Goal: Complete application form

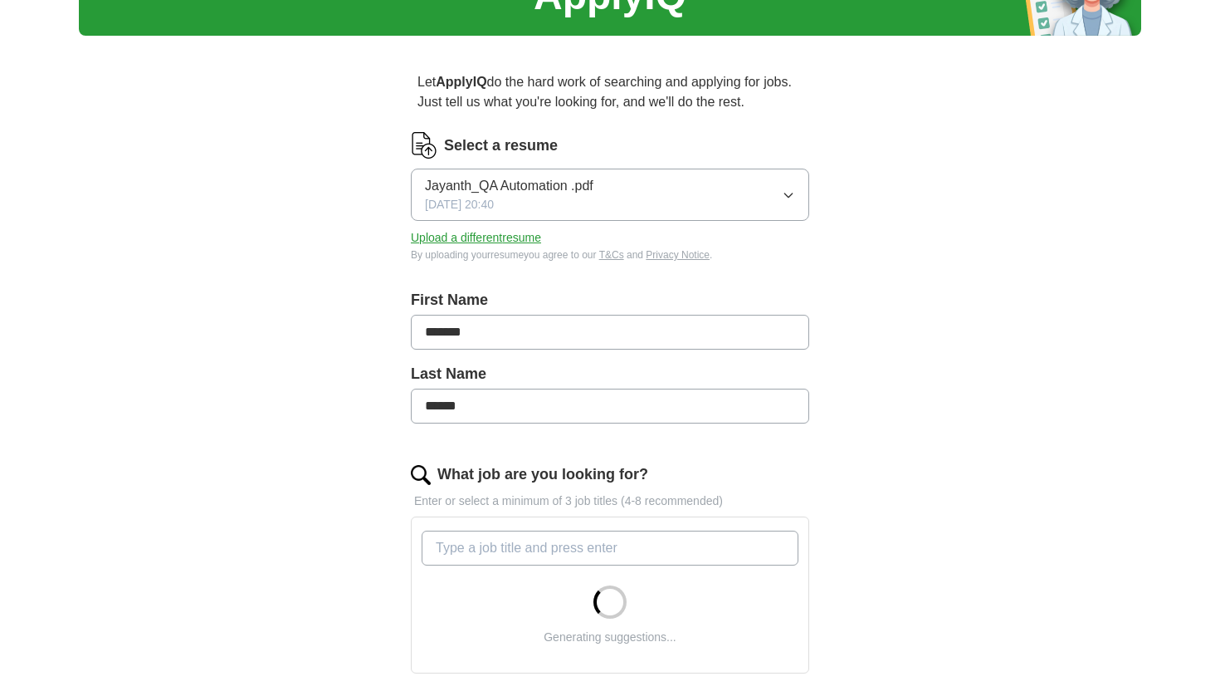
scroll to position [134, 0]
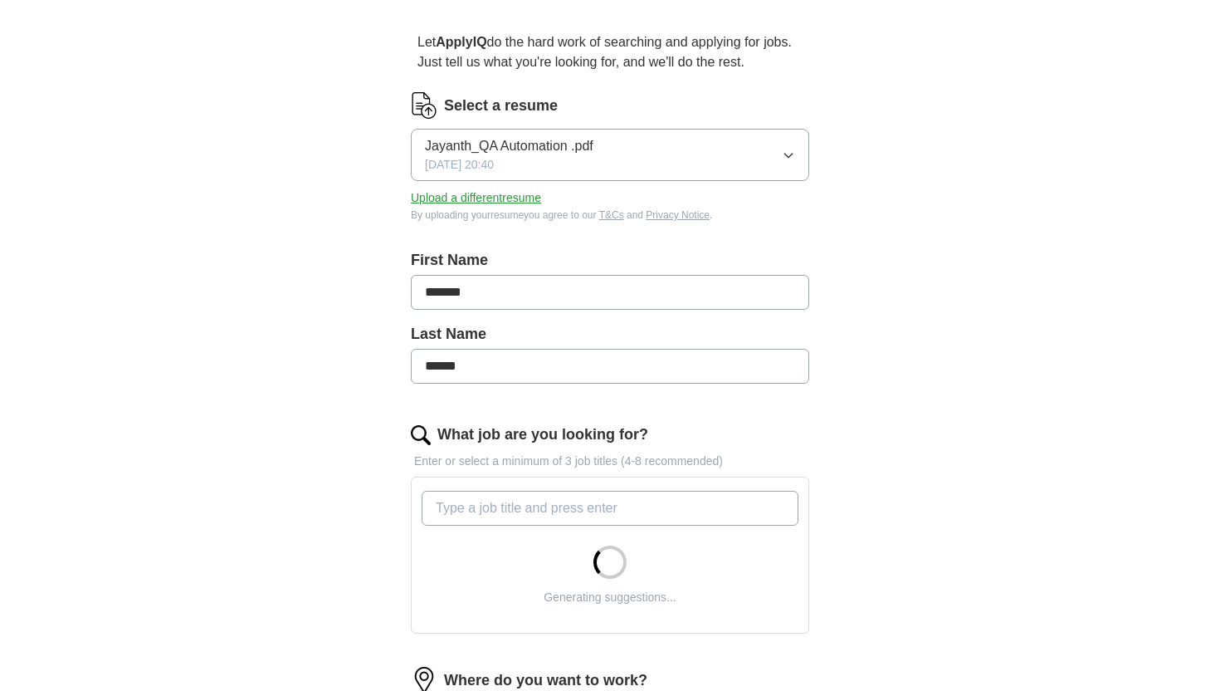
click at [516, 494] on input "What job are you looking for?" at bounding box center [610, 508] width 377 height 35
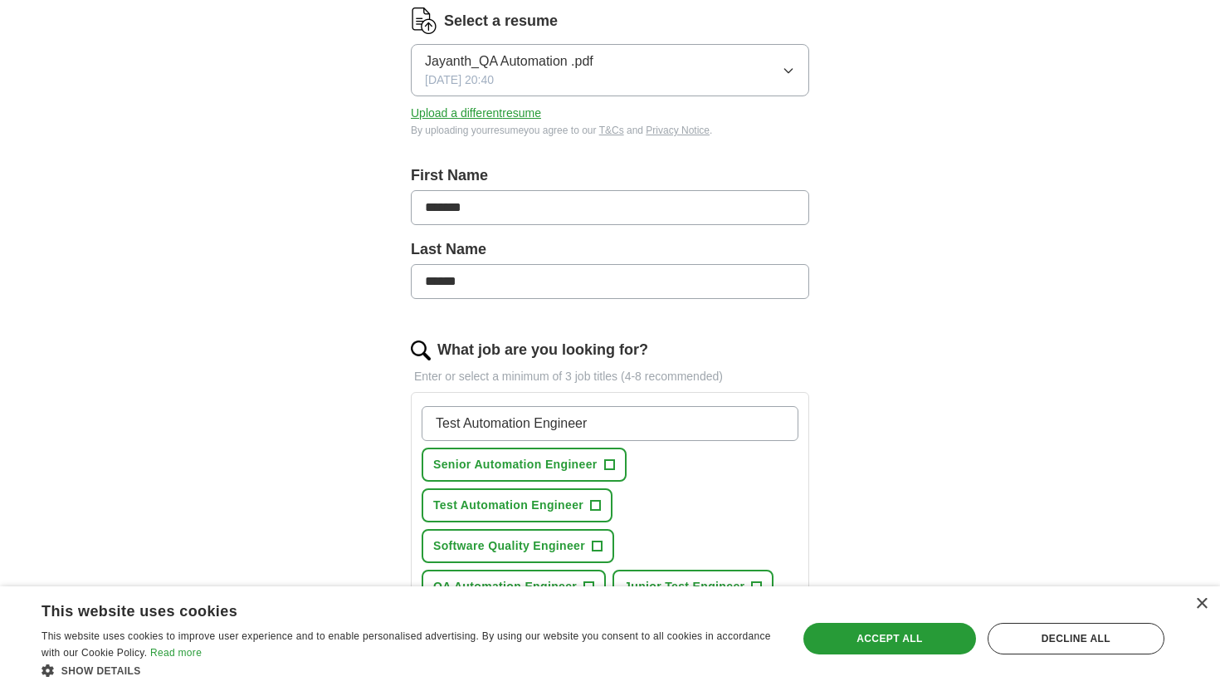
scroll to position [284, 0]
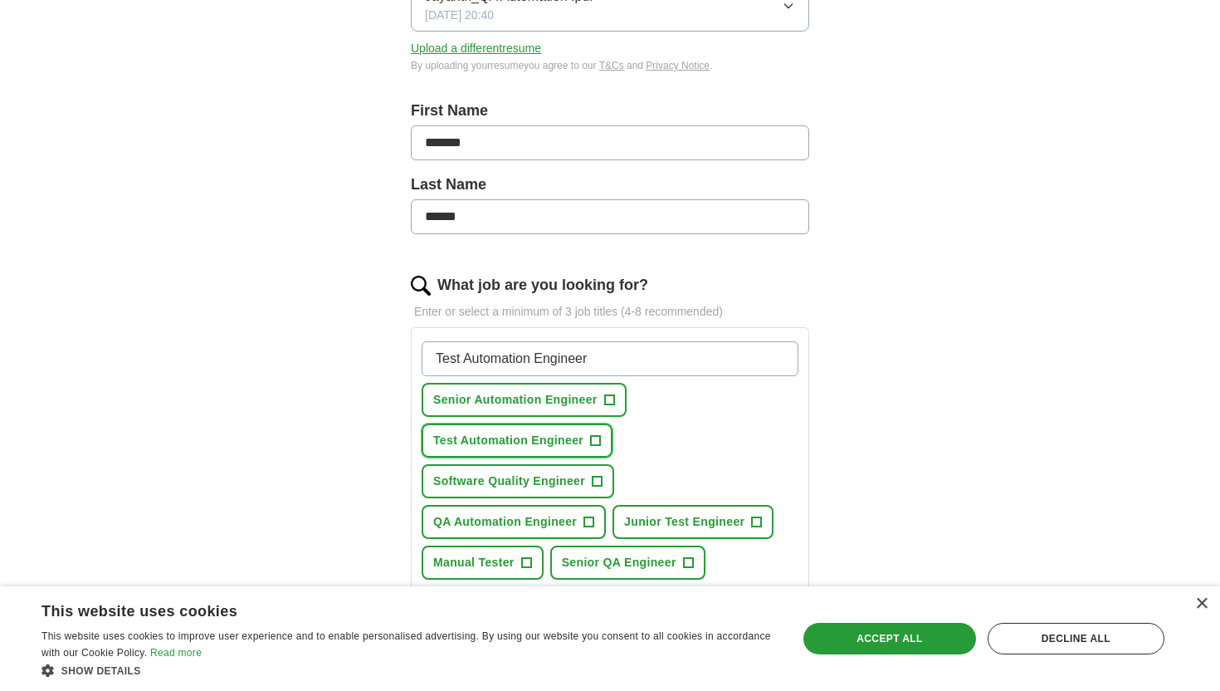
click at [525, 451] on button "Test Automation Engineer +" at bounding box center [517, 440] width 191 height 34
click at [605, 365] on input "Test Automation Engineer" at bounding box center [610, 358] width 377 height 35
type input "Manual tester"
click at [524, 559] on span "+" at bounding box center [526, 562] width 10 height 13
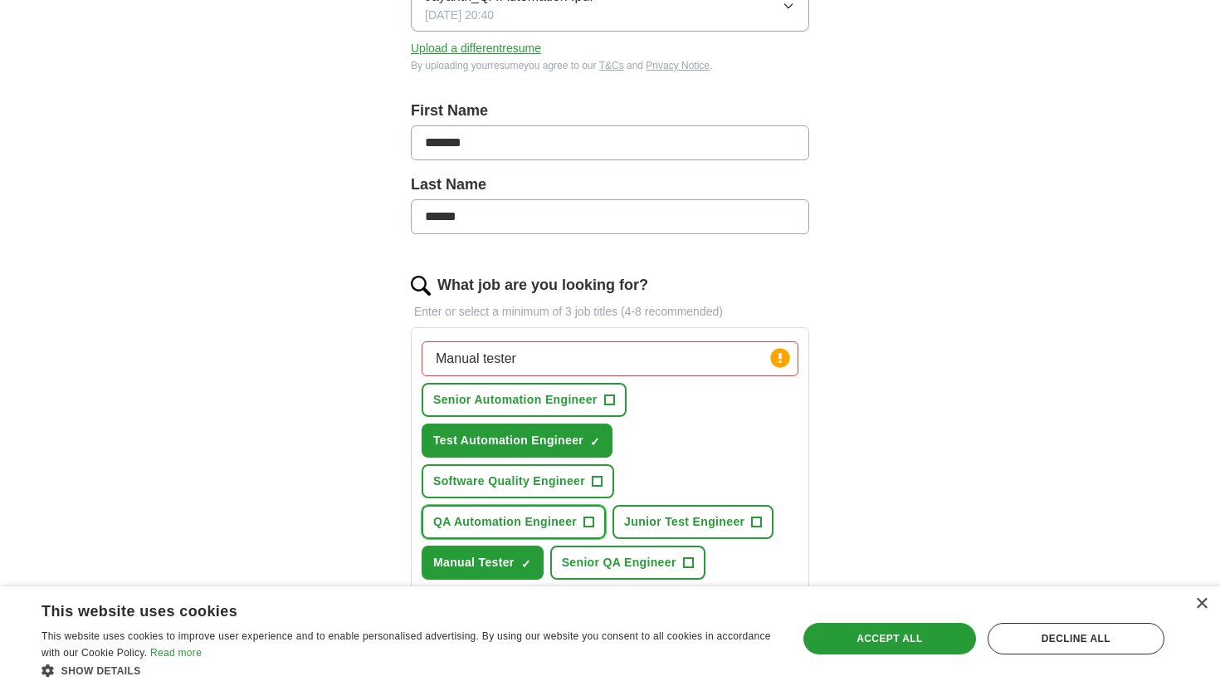
click at [588, 520] on span "+" at bounding box center [589, 522] width 10 height 13
click at [589, 491] on button "Software Quality Engineer +" at bounding box center [518, 481] width 193 height 34
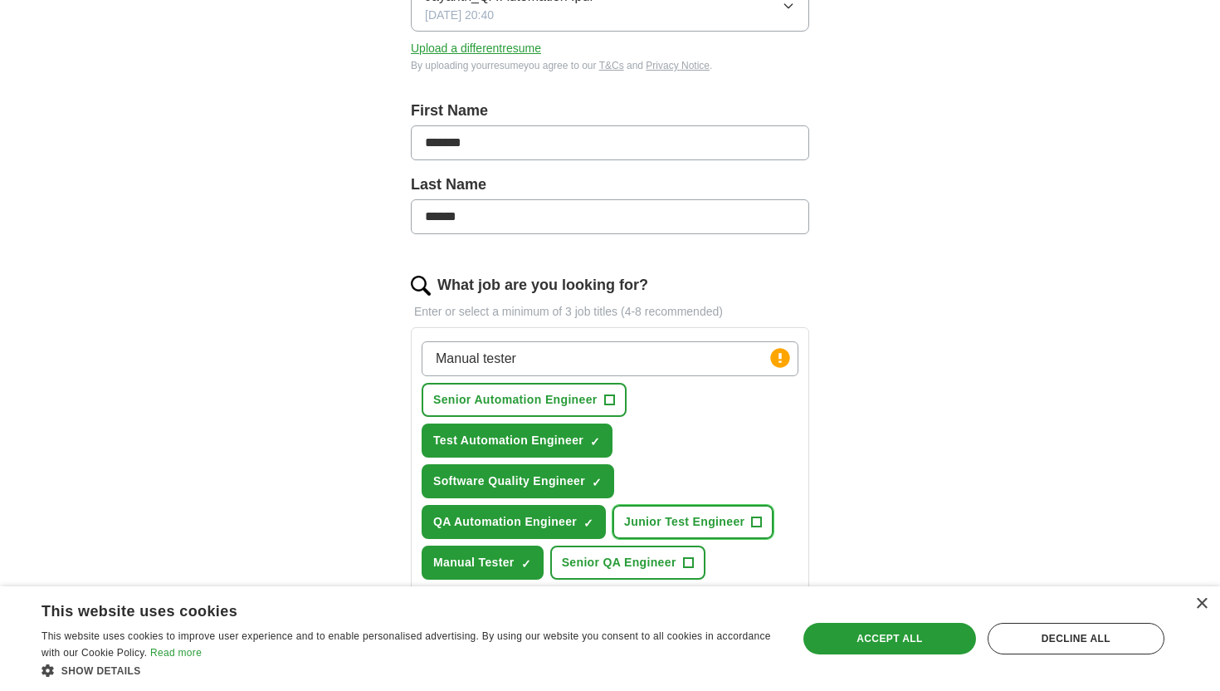
click at [646, 524] on span "Junior Test Engineer" at bounding box center [684, 521] width 120 height 17
click at [633, 555] on span "Senior QA Engineer" at bounding box center [619, 562] width 115 height 17
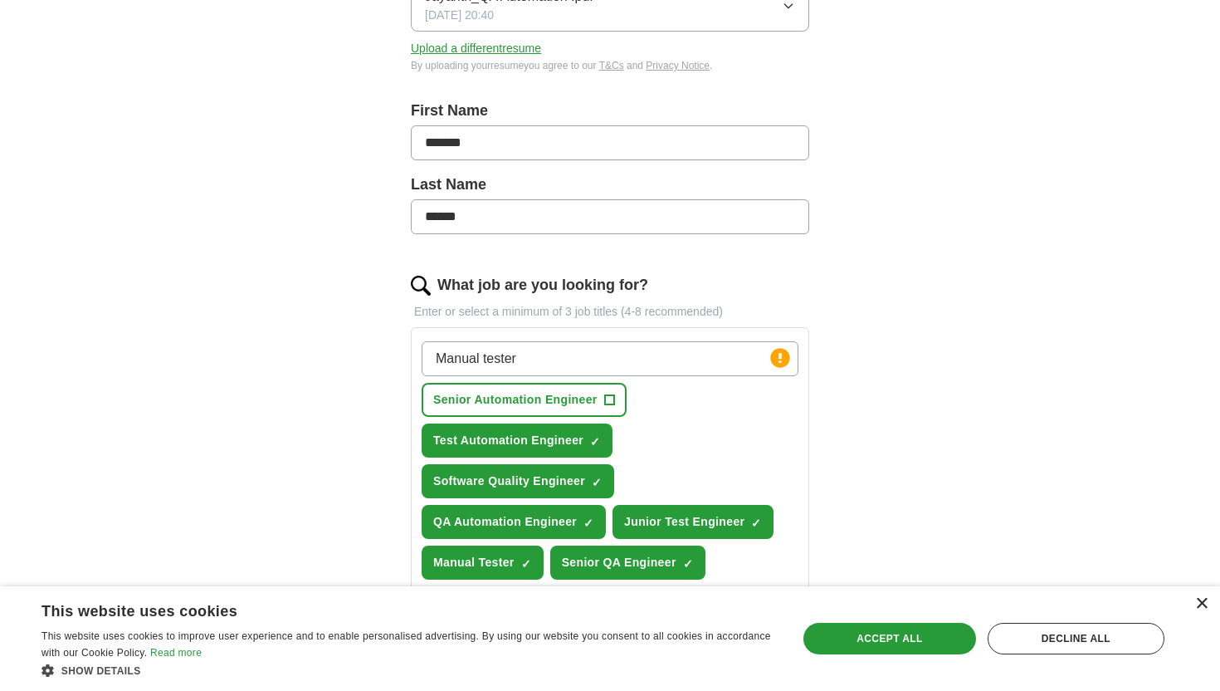
click at [1198, 604] on div "×" at bounding box center [1201, 604] width 12 height 12
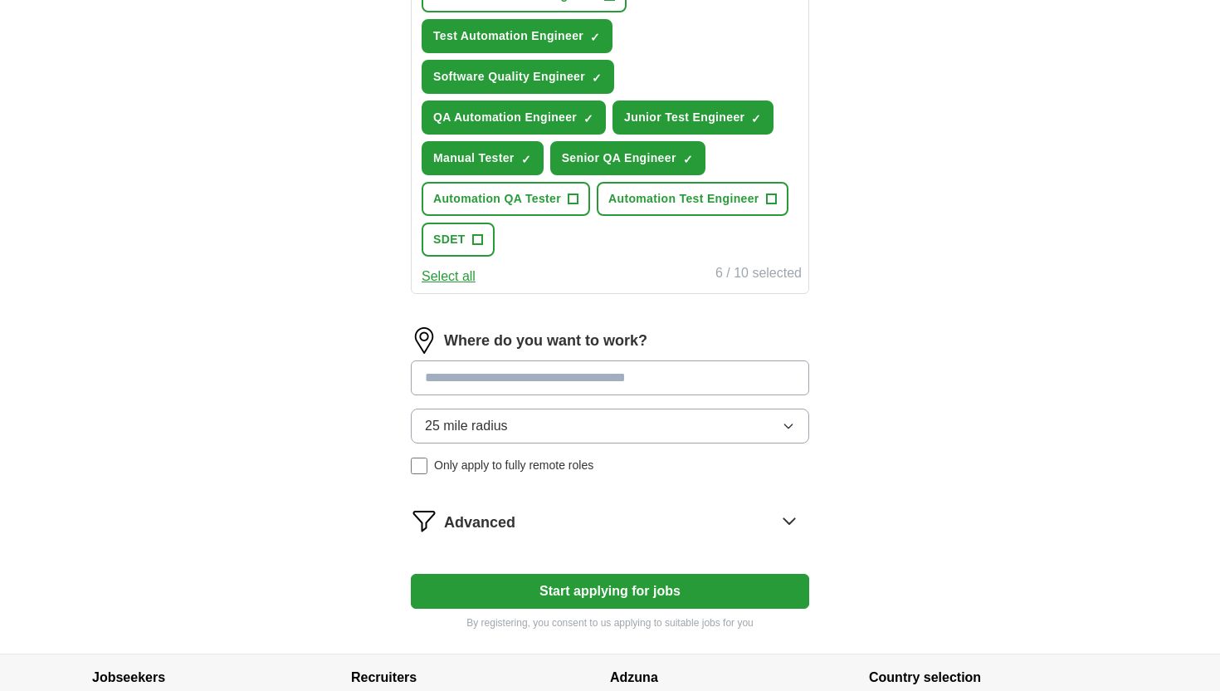
scroll to position [662, 0]
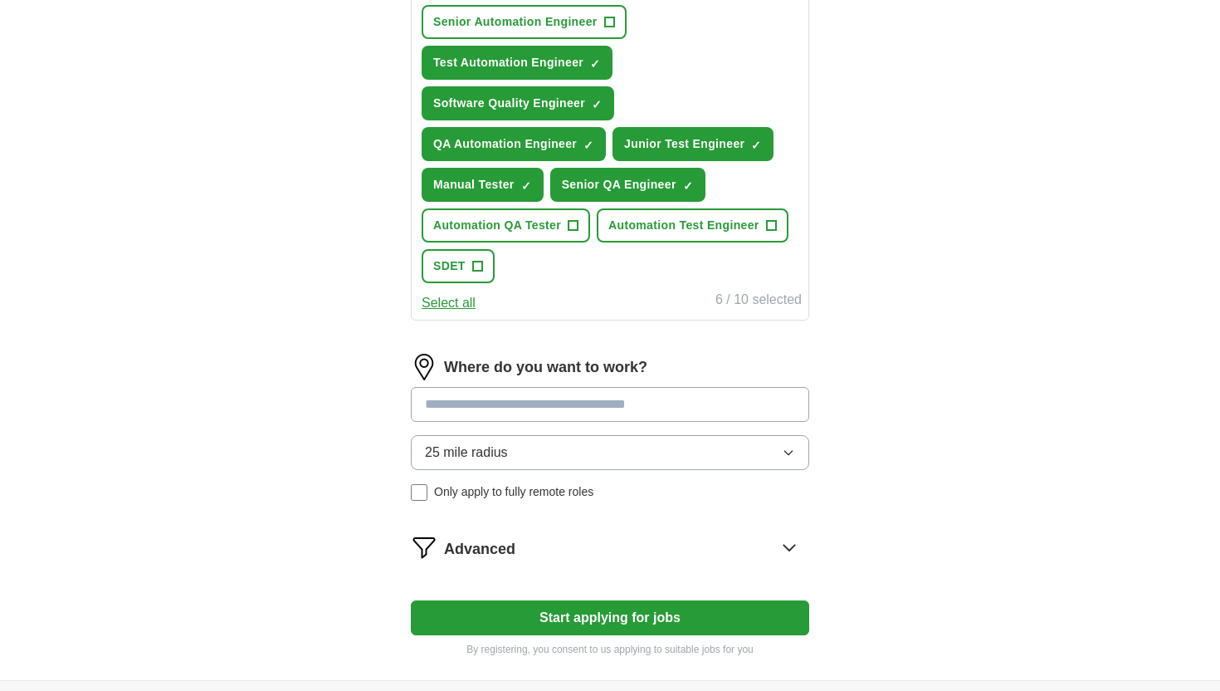
click at [482, 457] on span "25 mile radius" at bounding box center [466, 452] width 83 height 20
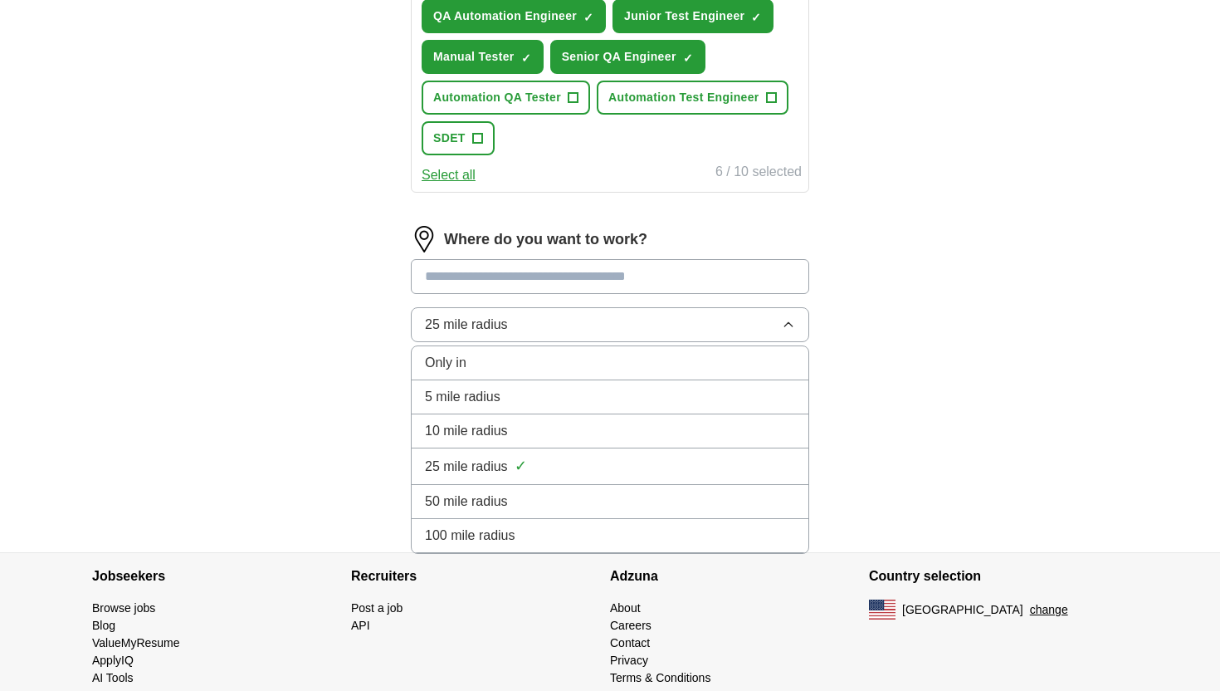
scroll to position [819, 0]
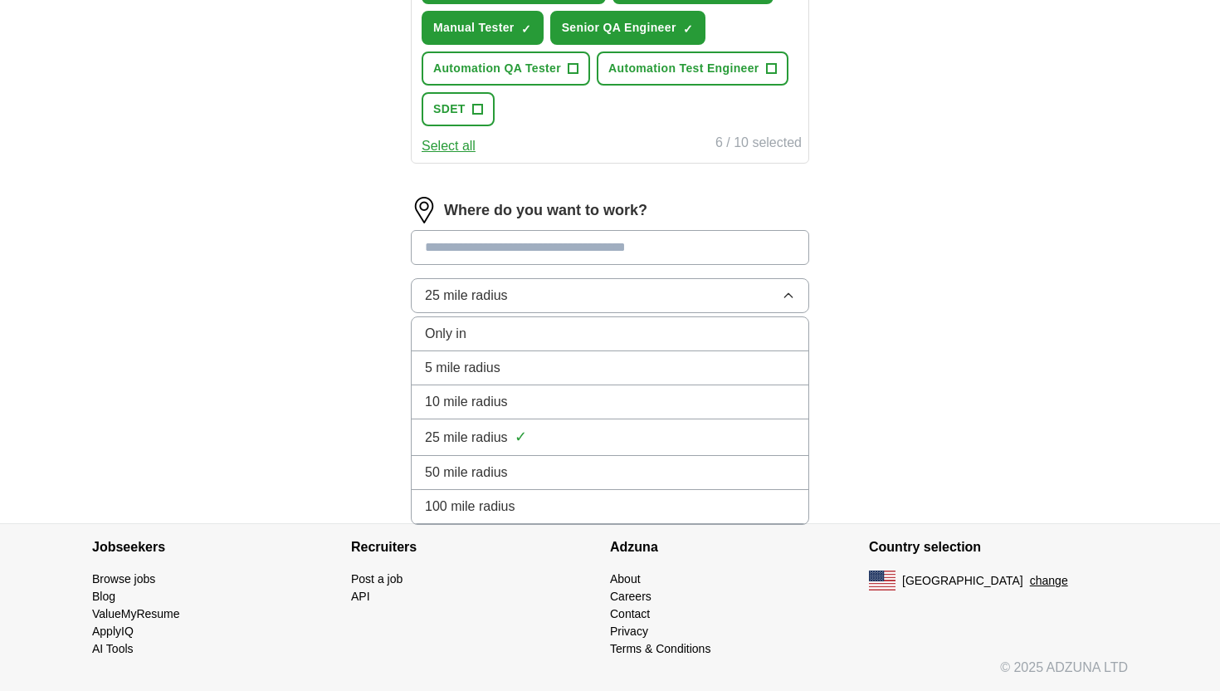
click at [447, 330] on span "Only in" at bounding box center [446, 334] width 42 height 20
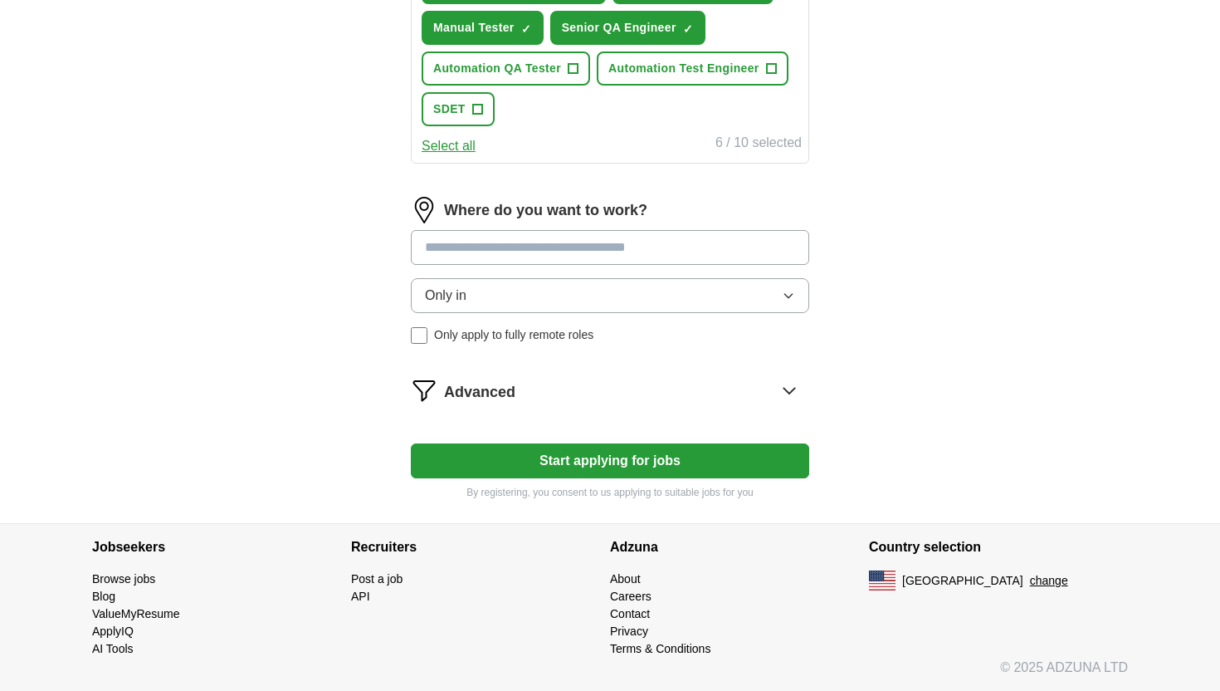
click at [483, 340] on span "Only apply to fully remote roles" at bounding box center [513, 334] width 159 height 17
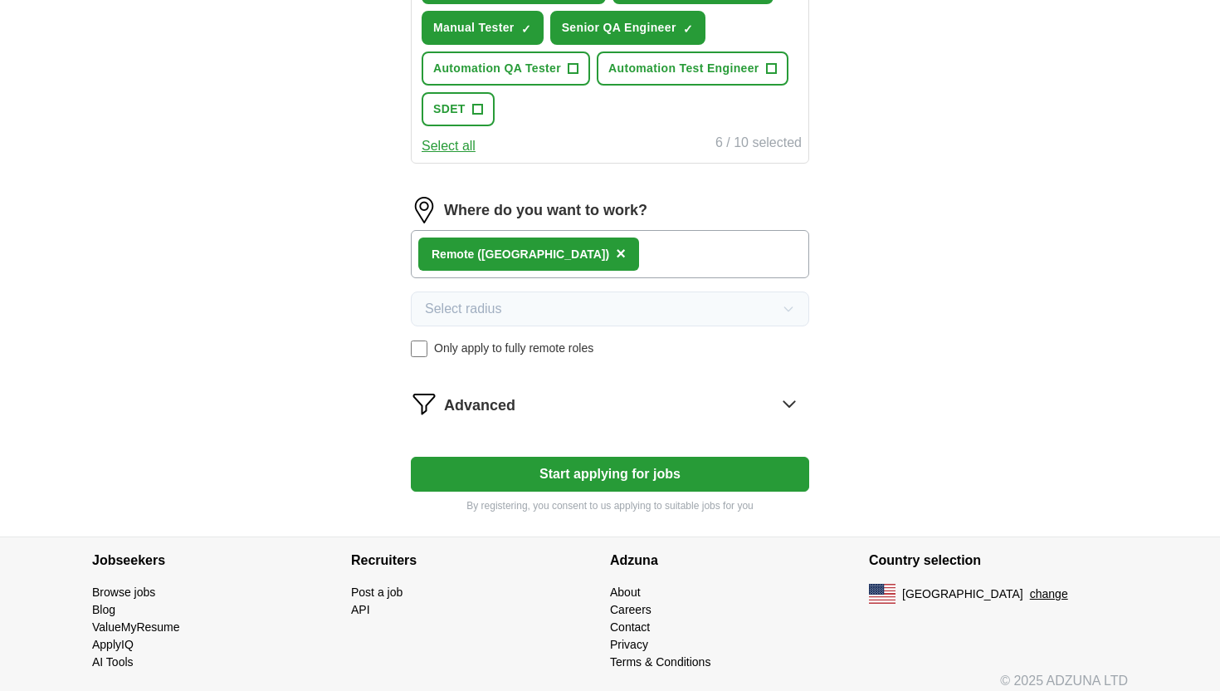
click at [600, 238] on div "Remote ([GEOGRAPHIC_DATA]) ×" at bounding box center [610, 254] width 398 height 48
click at [599, 256] on div "Remote ([GEOGRAPHIC_DATA]) ×" at bounding box center [610, 254] width 398 height 48
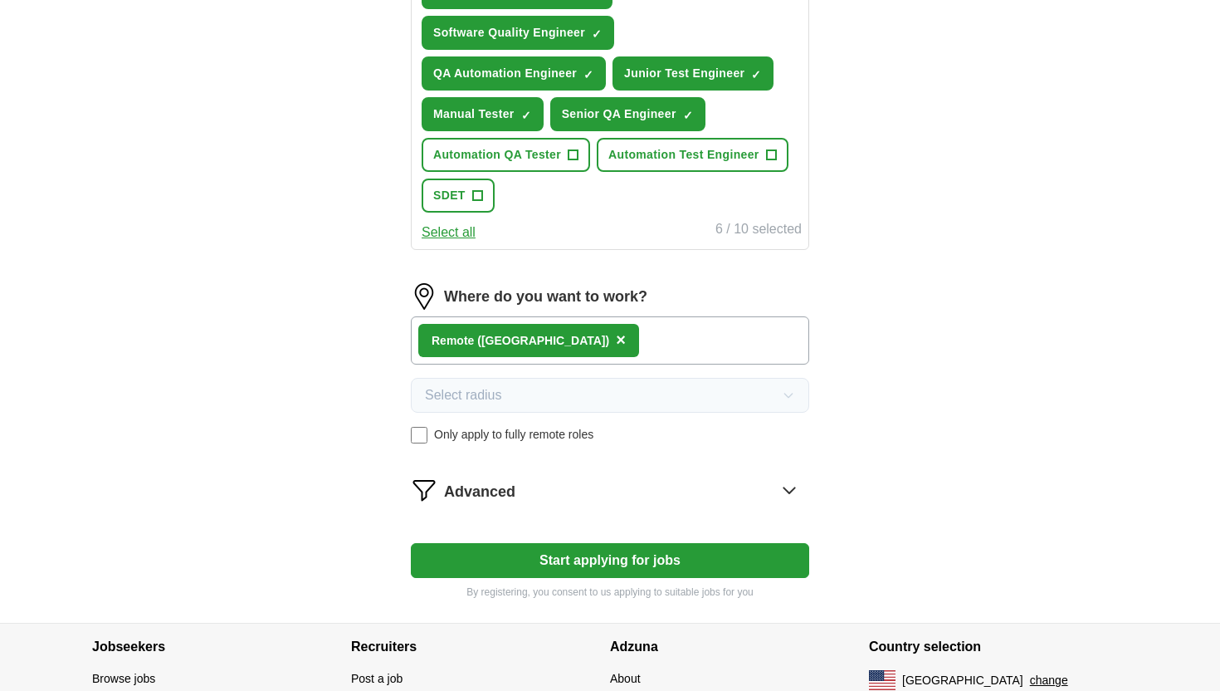
click at [528, 562] on button "Start applying for jobs" at bounding box center [610, 560] width 398 height 35
select select "**"
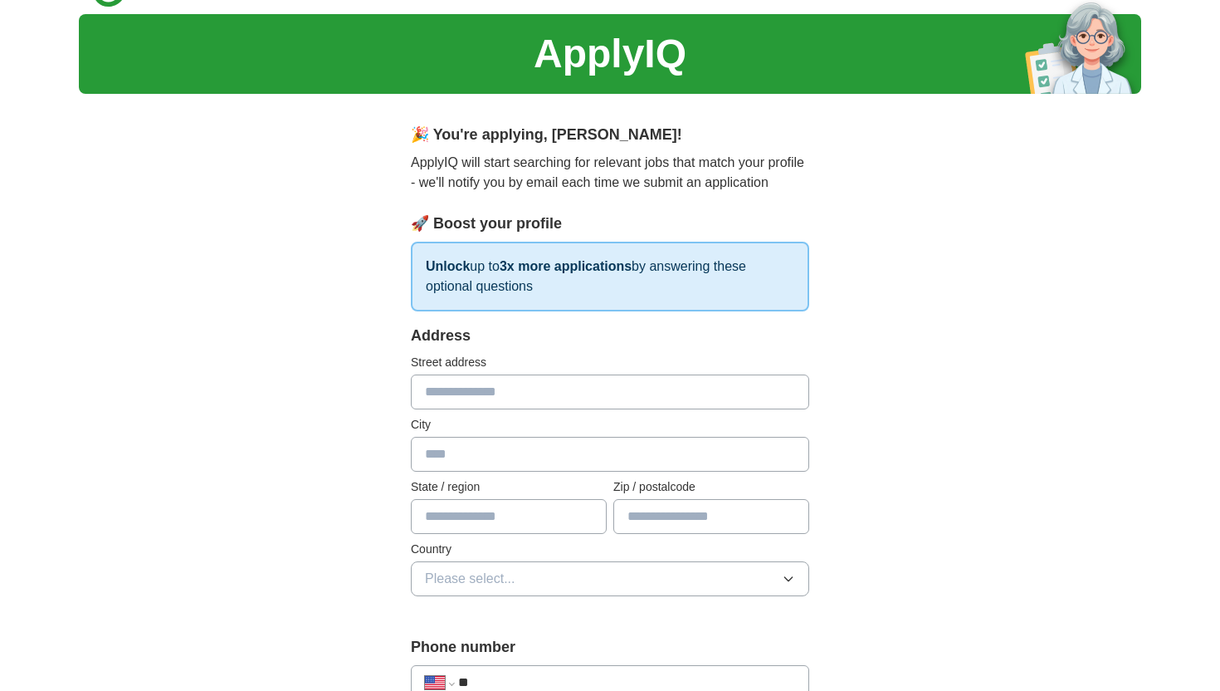
scroll to position [0, 0]
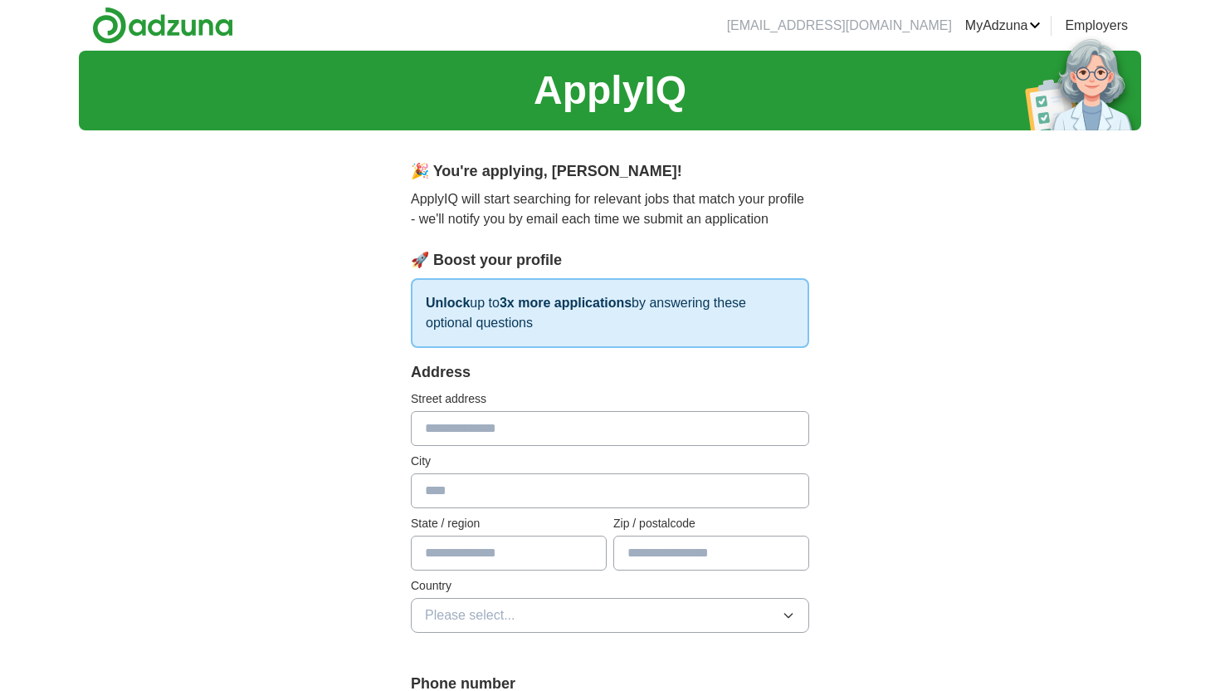
click at [502, 430] on input "text" at bounding box center [610, 428] width 398 height 35
type input "**********"
type input "**"
type input "*****"
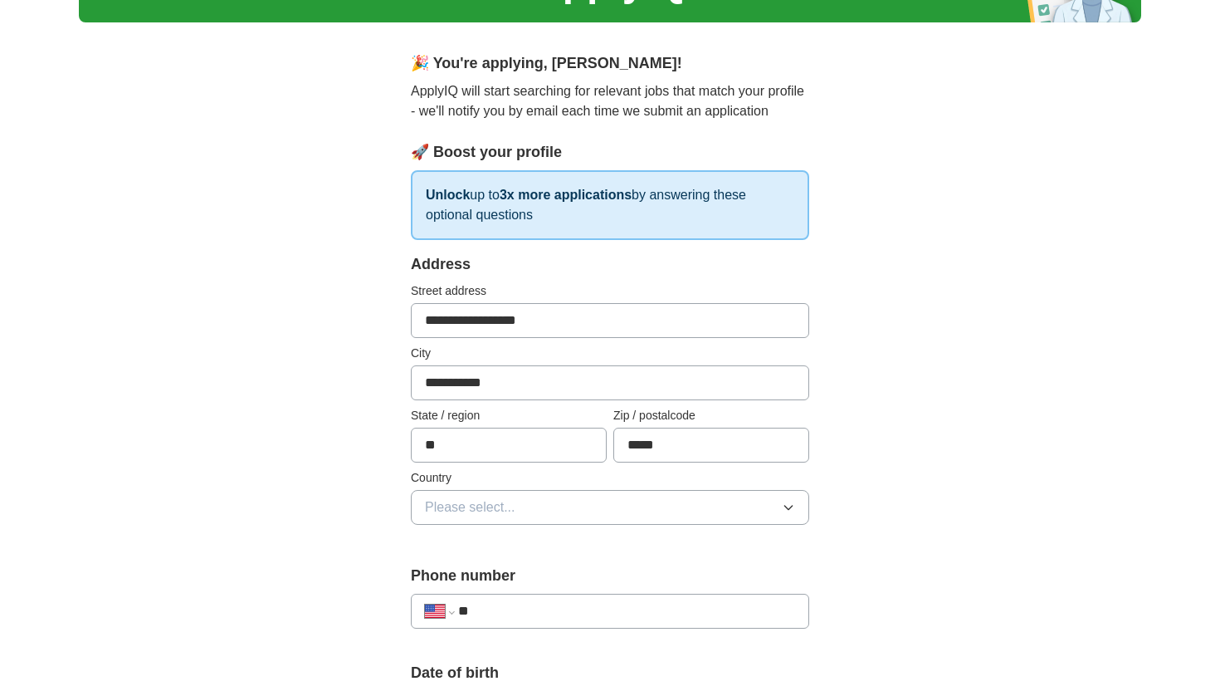
scroll to position [117, 0]
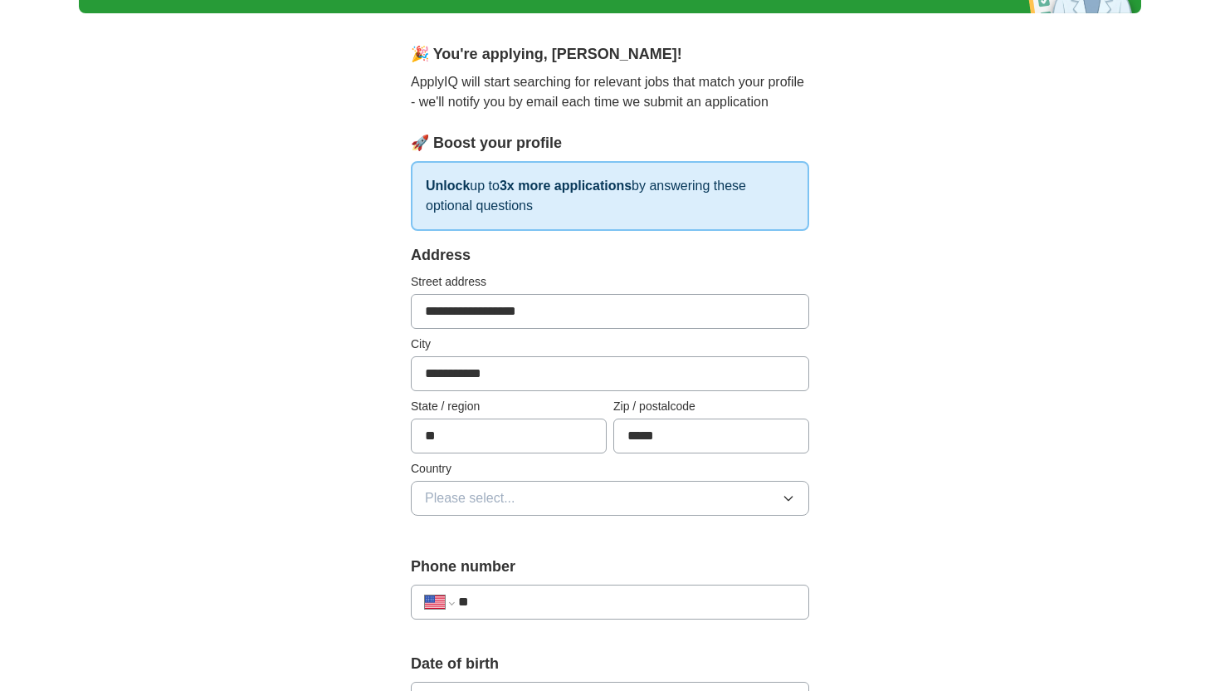
click at [566, 327] on input "**********" at bounding box center [610, 311] width 398 height 35
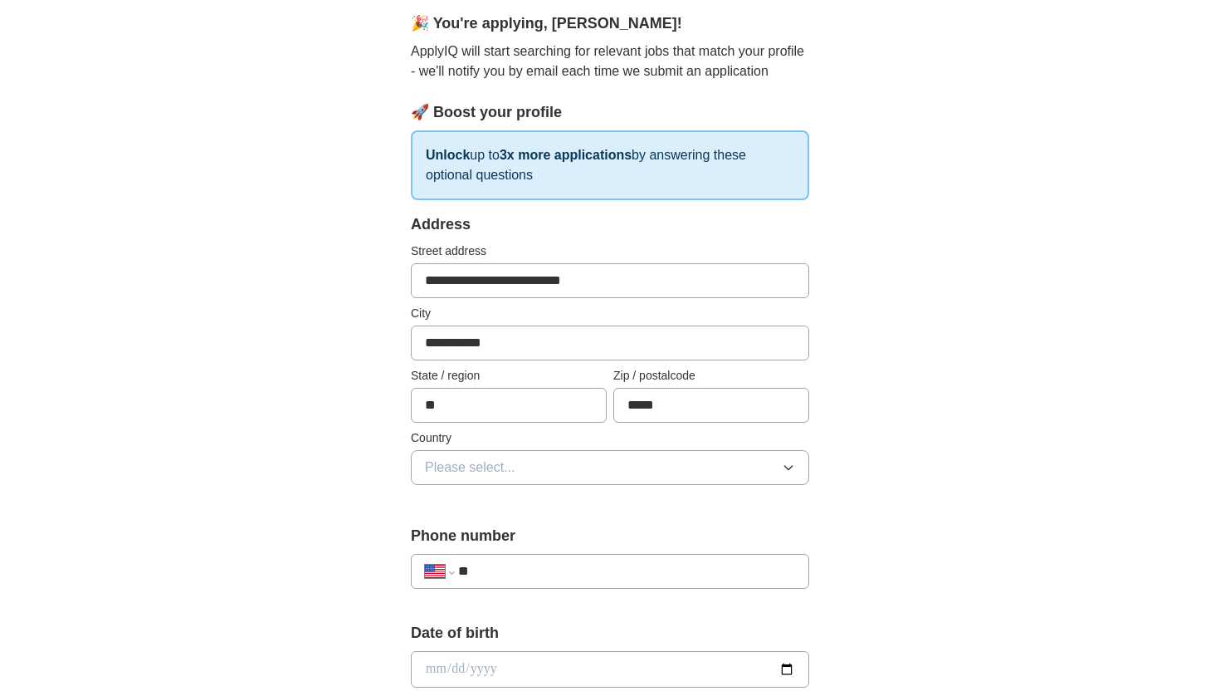
scroll to position [177, 0]
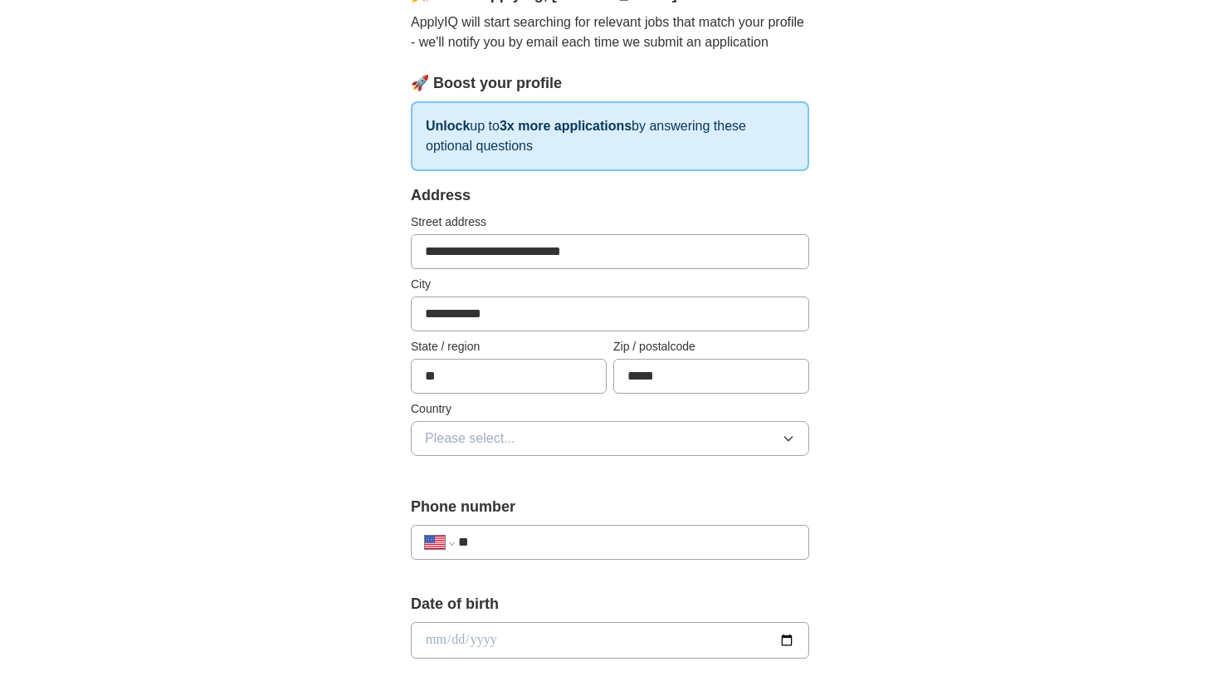
type input "**********"
click at [525, 442] on button "Please select..." at bounding box center [610, 438] width 398 height 35
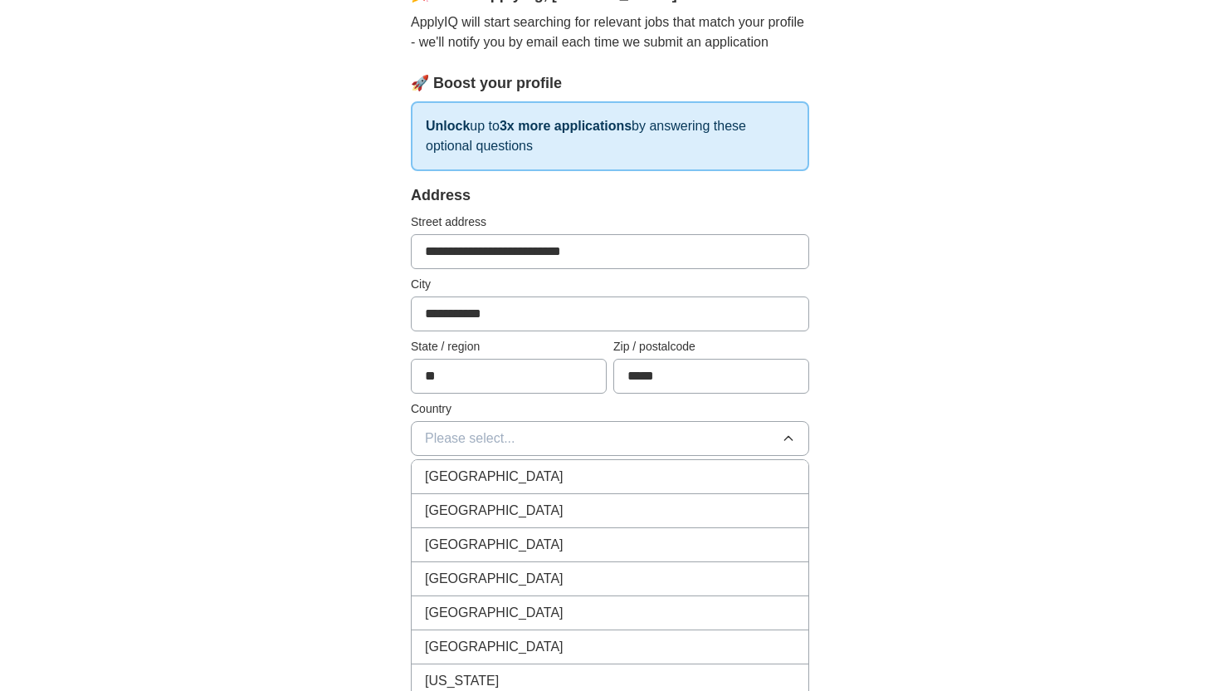
click at [506, 517] on div "[GEOGRAPHIC_DATA]" at bounding box center [610, 511] width 370 height 20
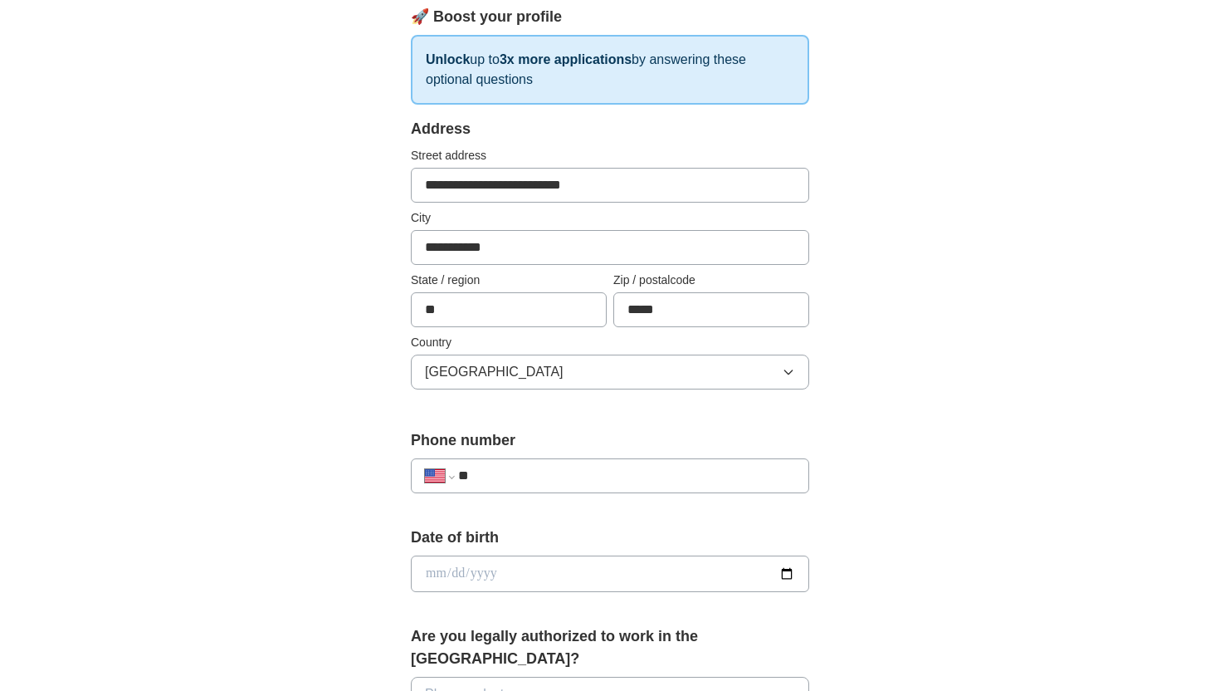
scroll to position [267, 0]
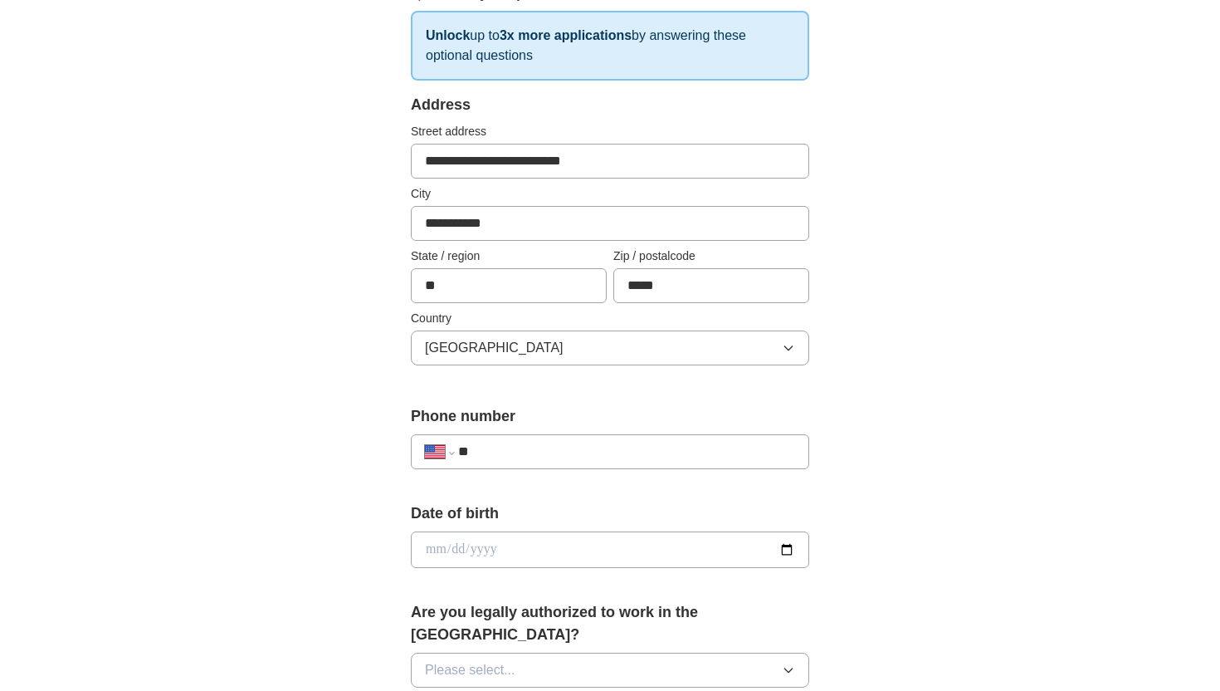
click at [535, 455] on input "**" at bounding box center [626, 452] width 337 height 20
type input "**********"
click at [548, 560] on input "date" at bounding box center [610, 549] width 398 height 37
click at [788, 548] on input "date" at bounding box center [610, 549] width 398 height 37
type input "**********"
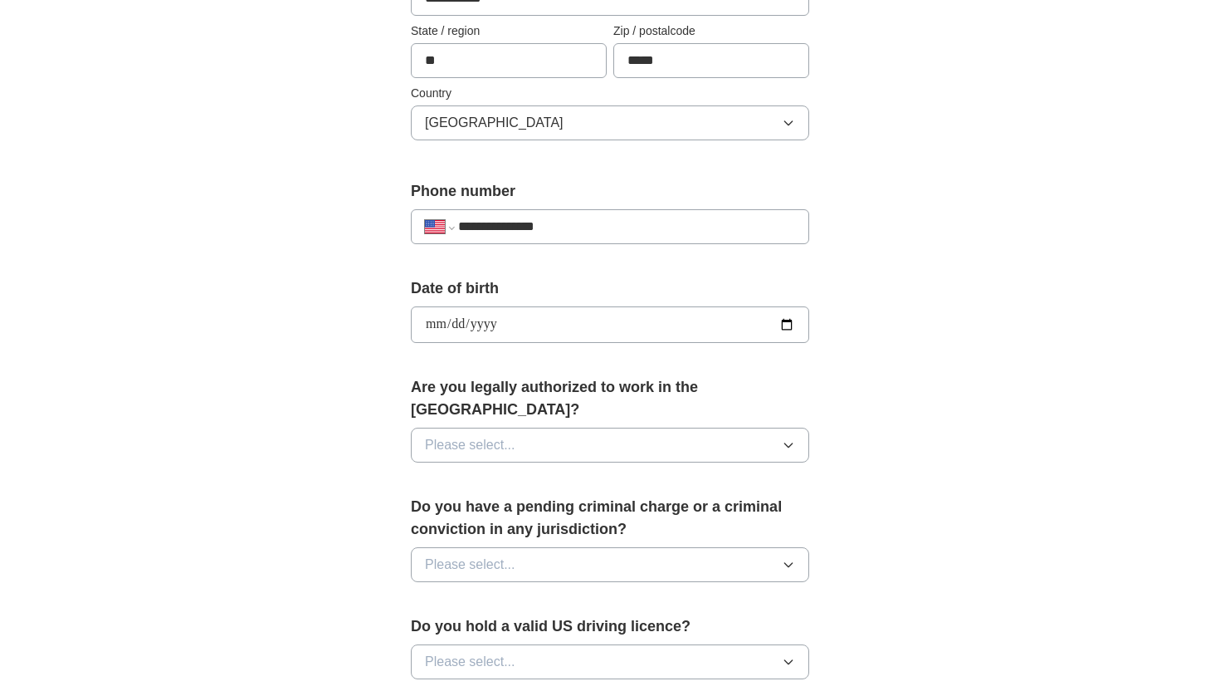
scroll to position [508, 0]
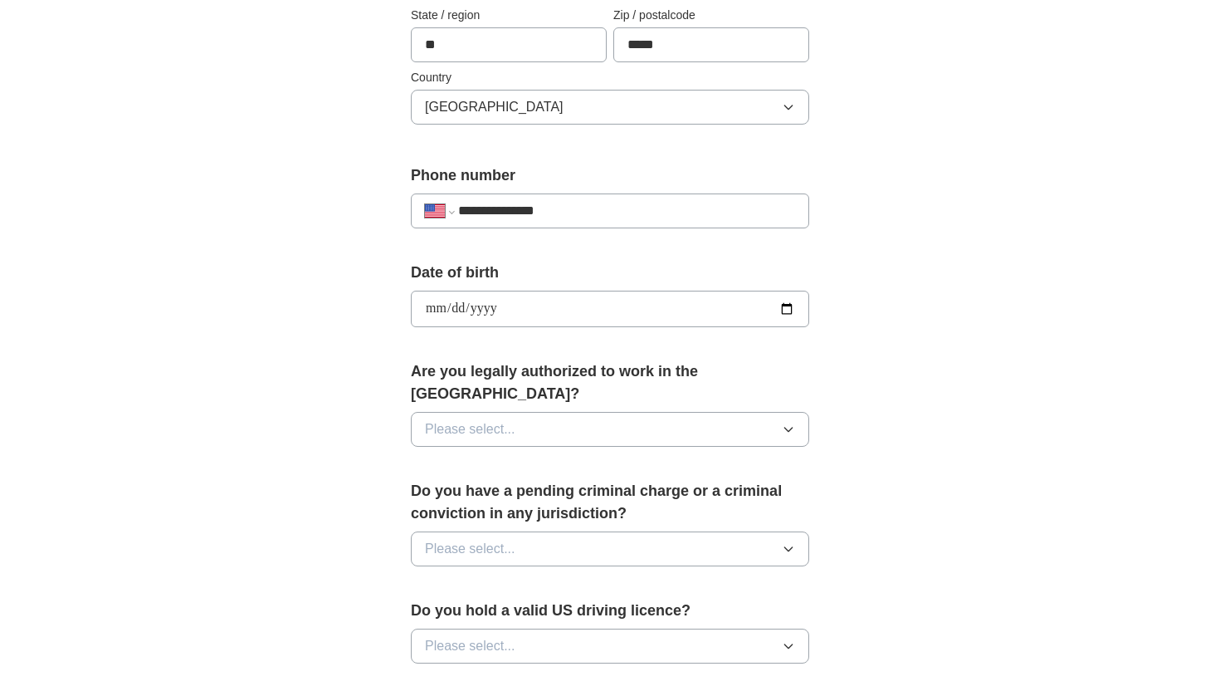
click at [553, 412] on button "Please select..." at bounding box center [610, 429] width 398 height 35
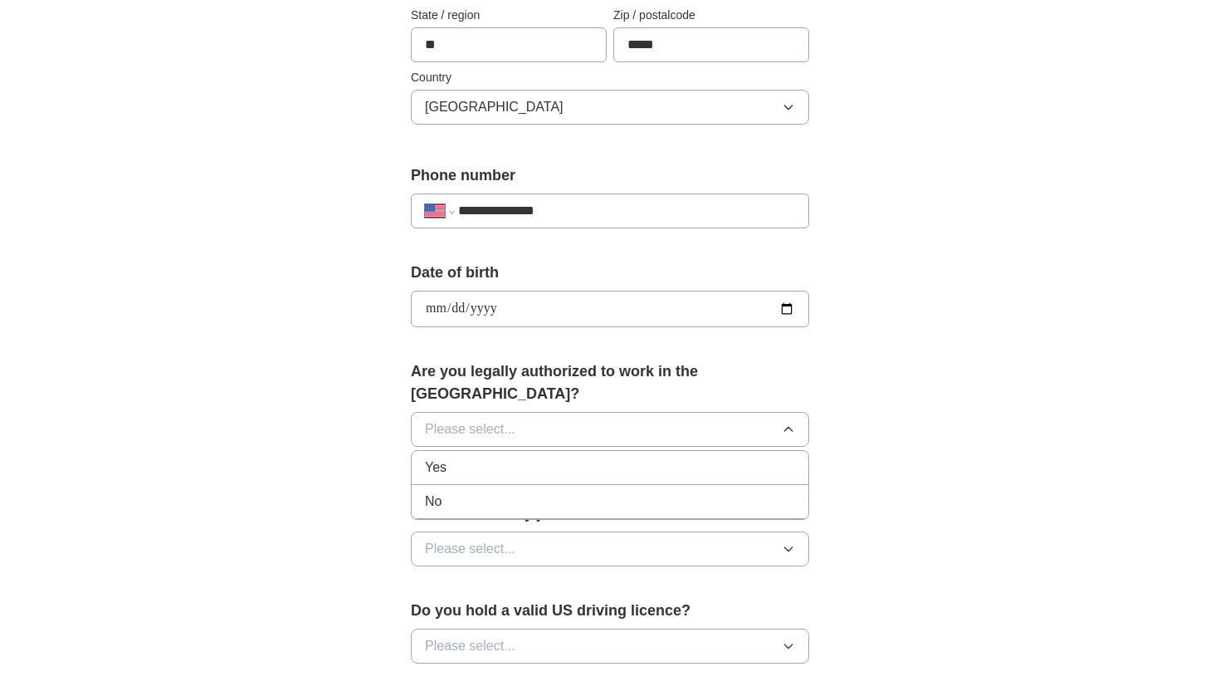
click at [509, 457] on div "Yes" at bounding box center [610, 467] width 370 height 20
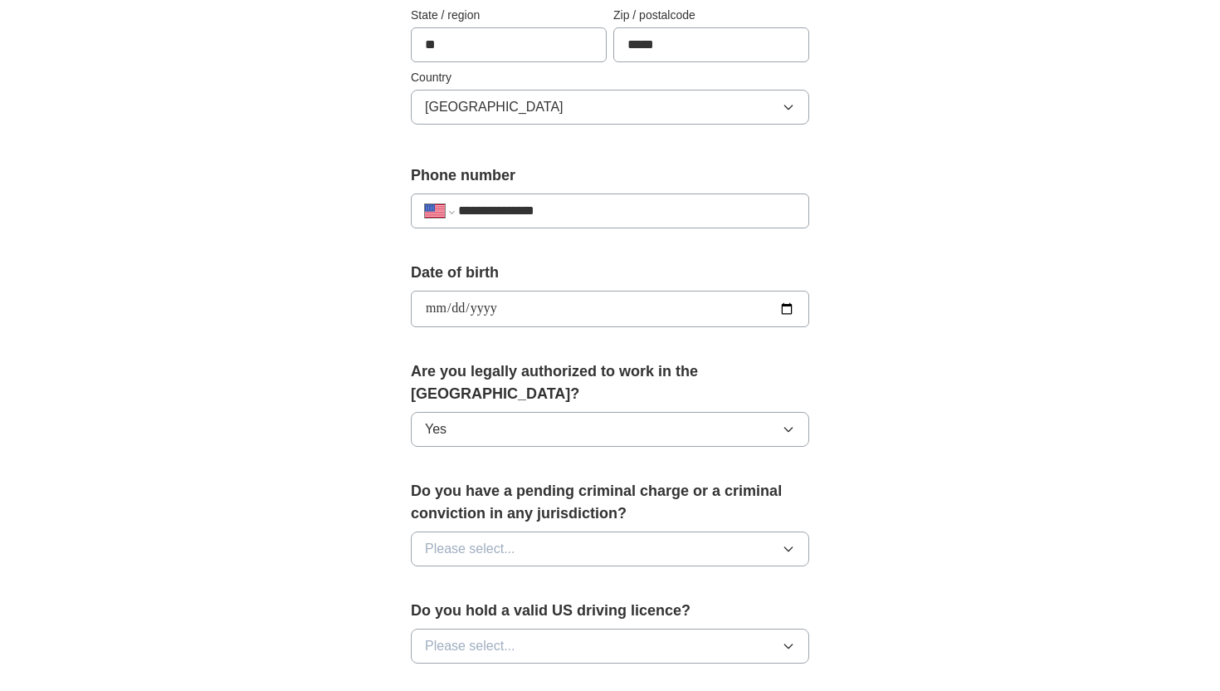
click at [503, 539] on span "Please select..." at bounding box center [470, 549] width 90 height 20
click at [501, 611] on div "No" at bounding box center [610, 621] width 370 height 20
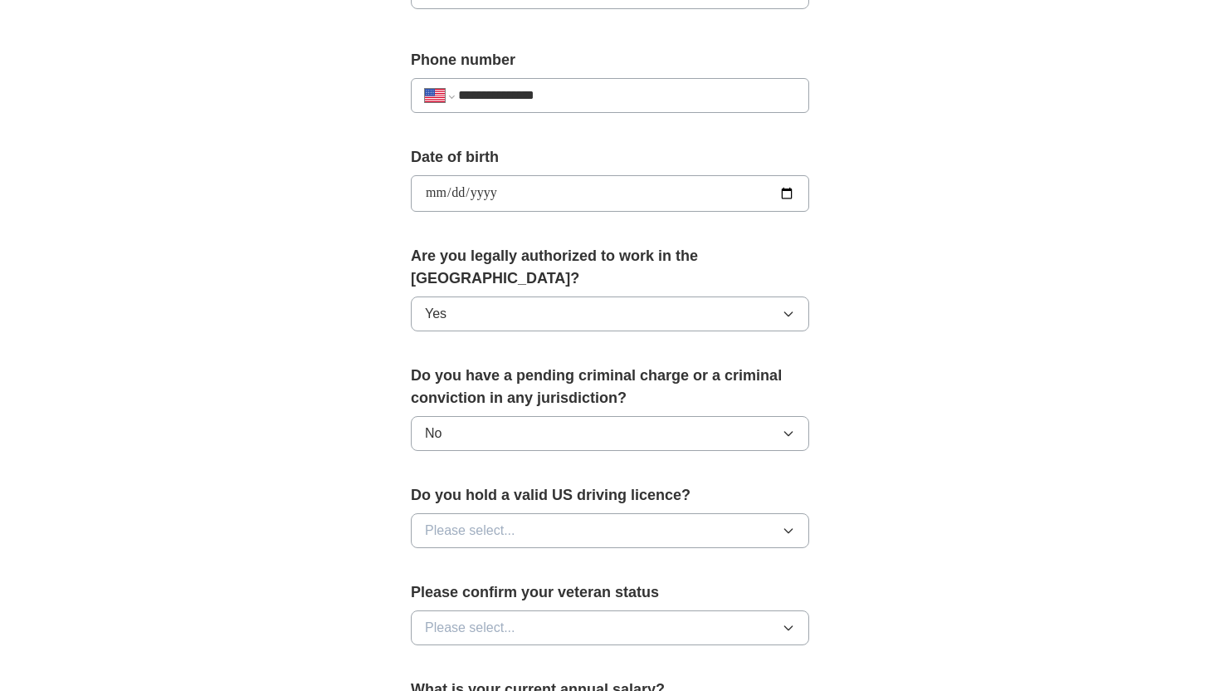
scroll to position [641, 0]
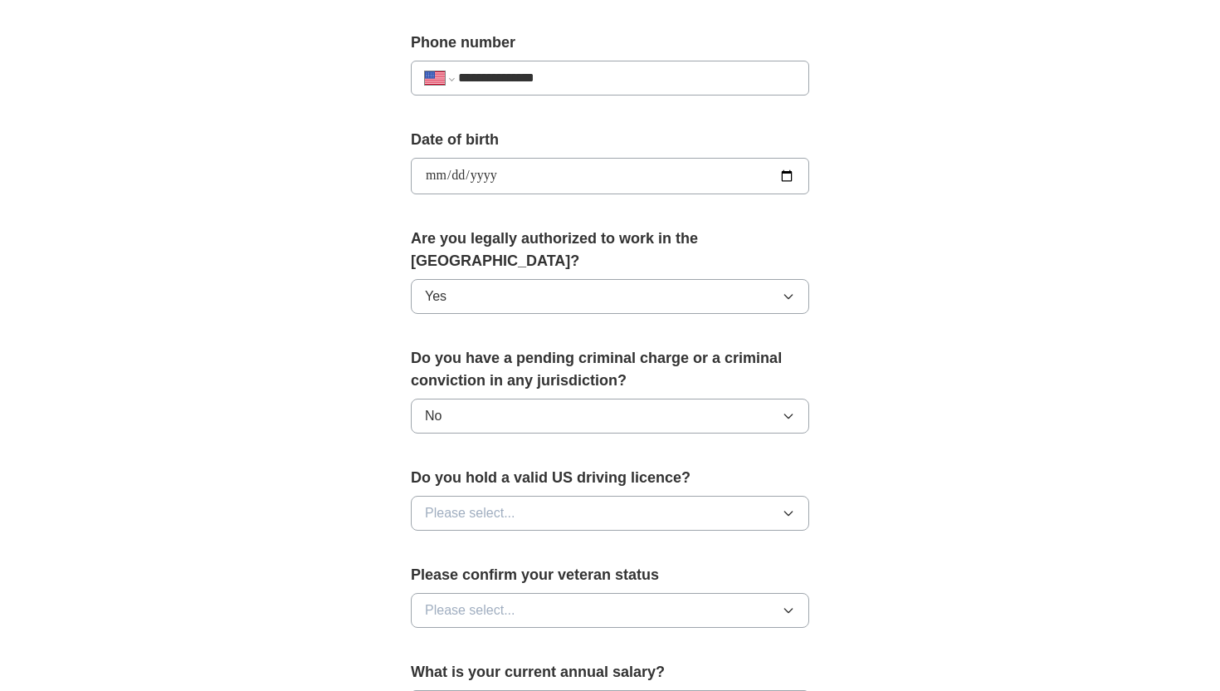
click at [490, 496] on button "Please select..." at bounding box center [610, 513] width 398 height 35
click at [481, 535] on li "Yes" at bounding box center [610, 552] width 397 height 34
click at [501, 602] on button "Please select..." at bounding box center [610, 610] width 398 height 35
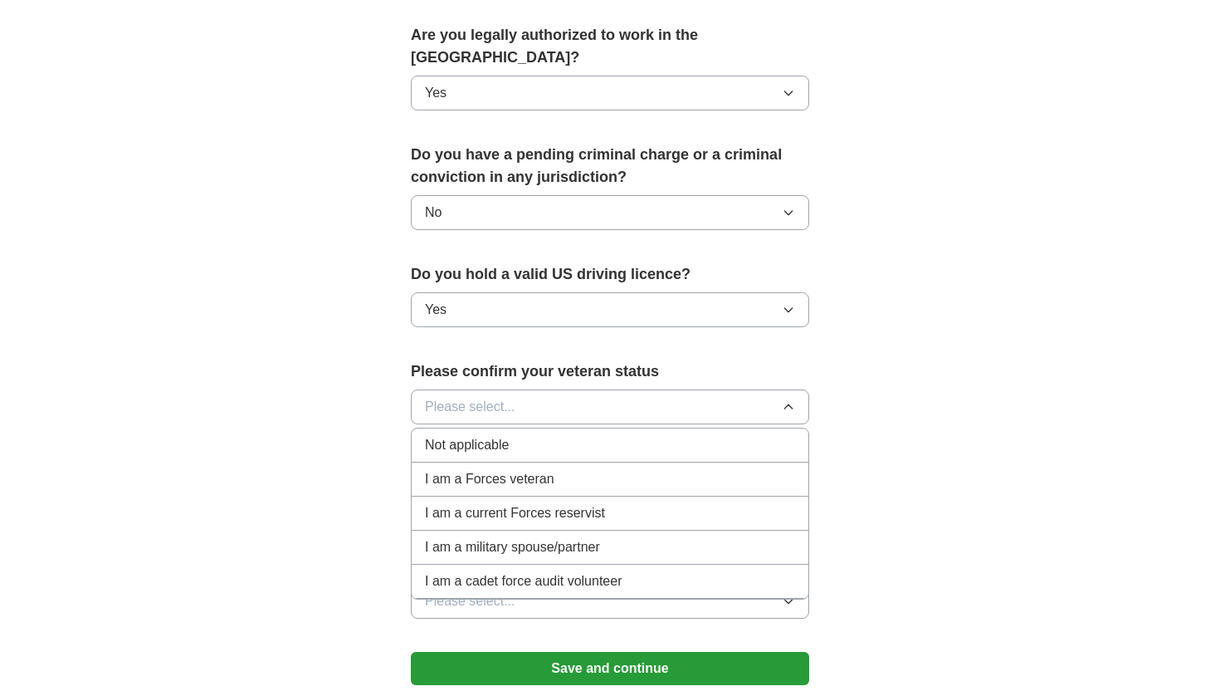
scroll to position [847, 0]
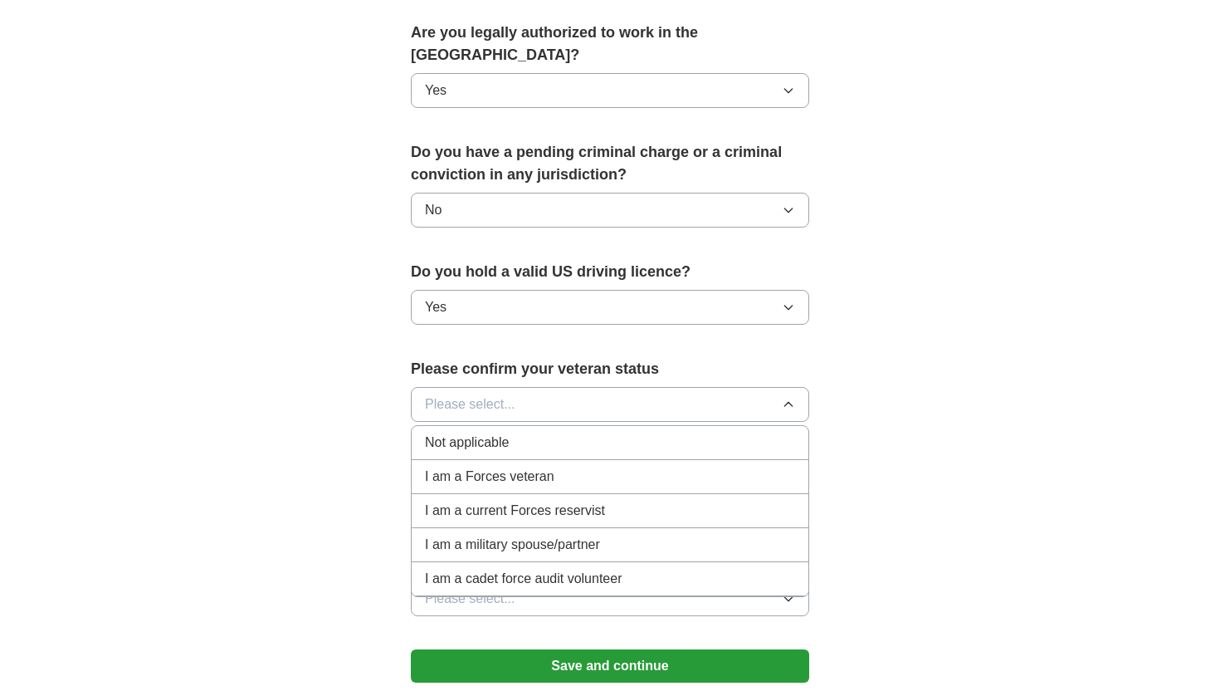
click at [485, 433] on span "Not applicable" at bounding box center [467, 443] width 84 height 20
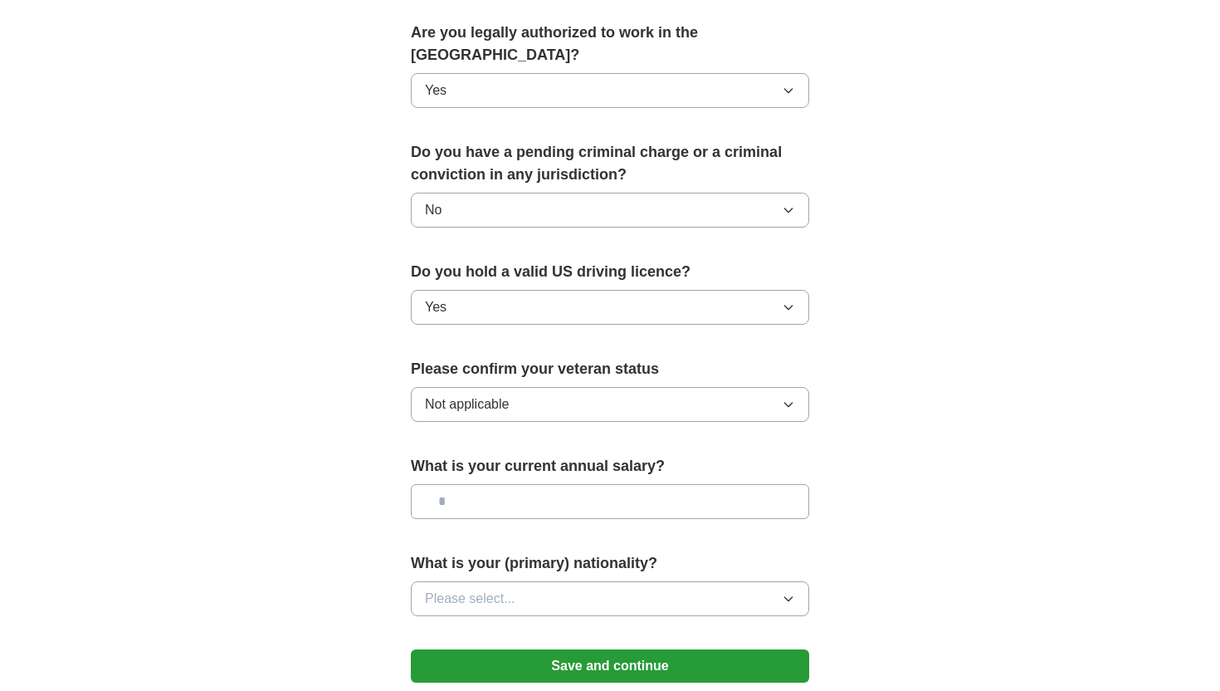
click at [500, 484] on input "text" at bounding box center [610, 501] width 398 height 35
type input "*******"
click at [502, 589] on span "Please select..." at bounding box center [470, 599] width 90 height 20
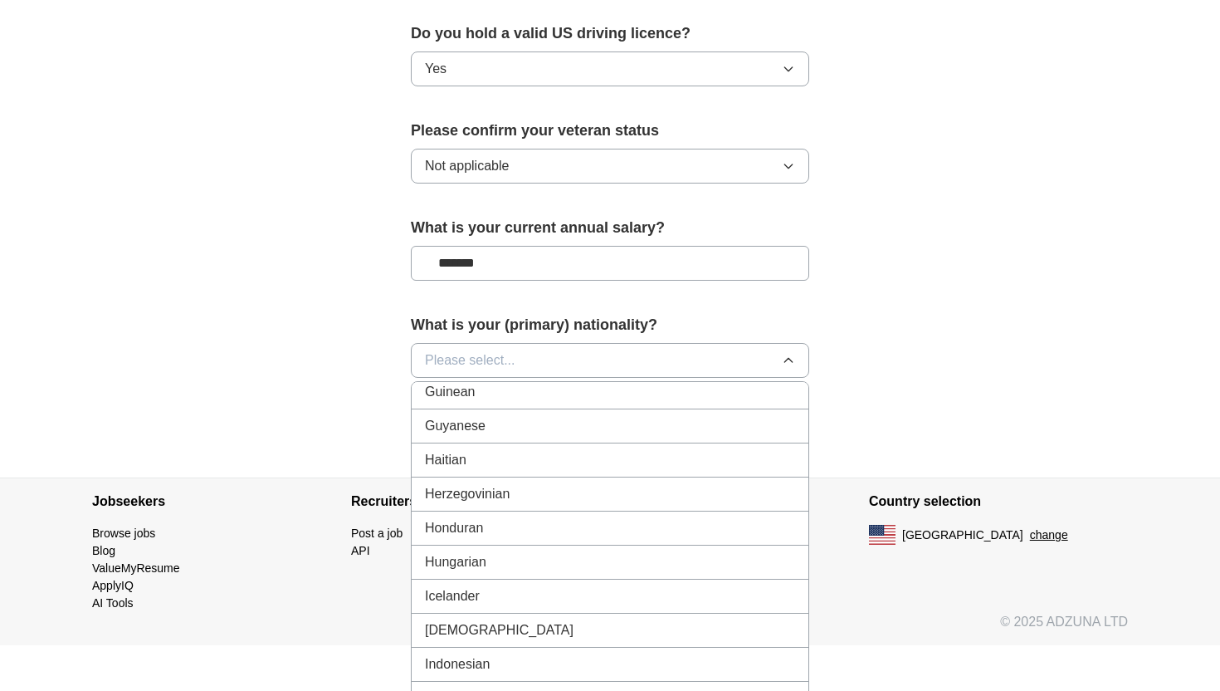
scroll to position [2658, 0]
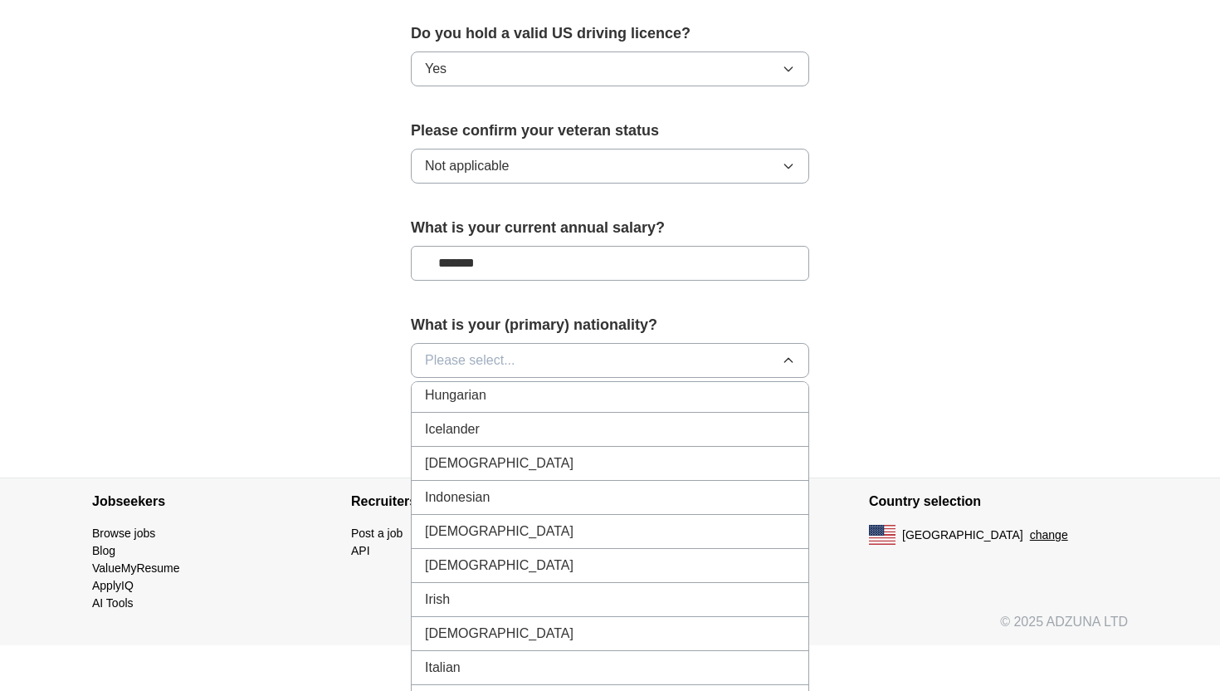
click at [469, 453] on div "[DEMOGRAPHIC_DATA]" at bounding box center [610, 463] width 370 height 20
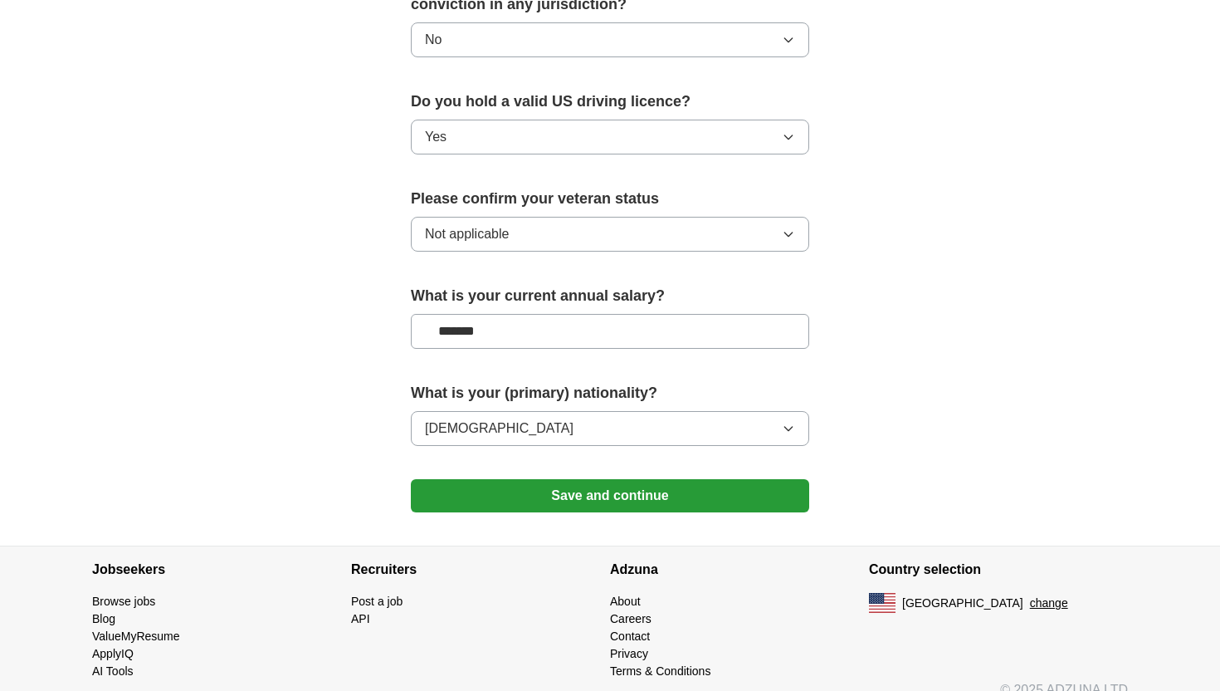
click at [561, 479] on button "Save and continue" at bounding box center [610, 495] width 398 height 33
